Goal: Task Accomplishment & Management: Manage account settings

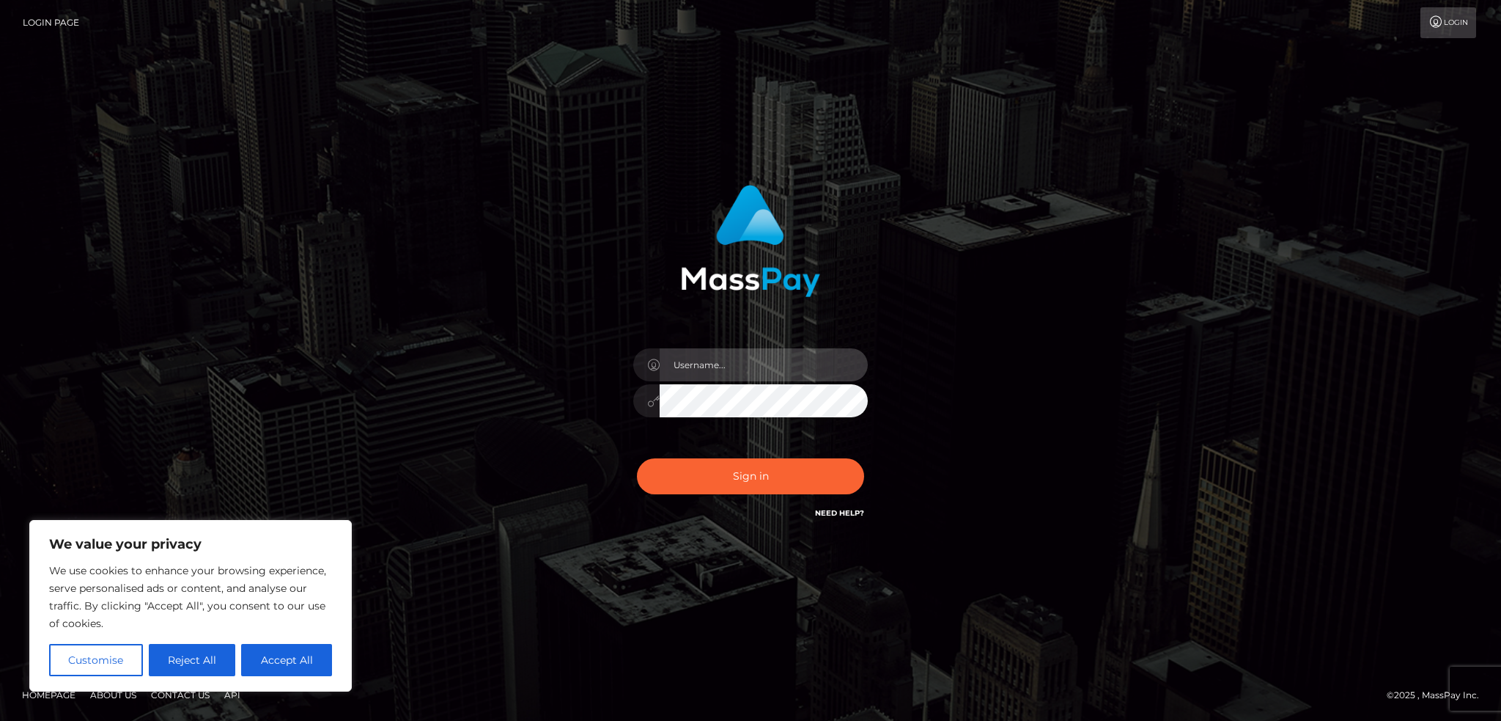
click at [718, 358] on input "text" at bounding box center [764, 364] width 208 height 33
type input "andi.mustafaj@hotmail.it"
click at [720, 471] on button "Sign in" at bounding box center [750, 476] width 227 height 36
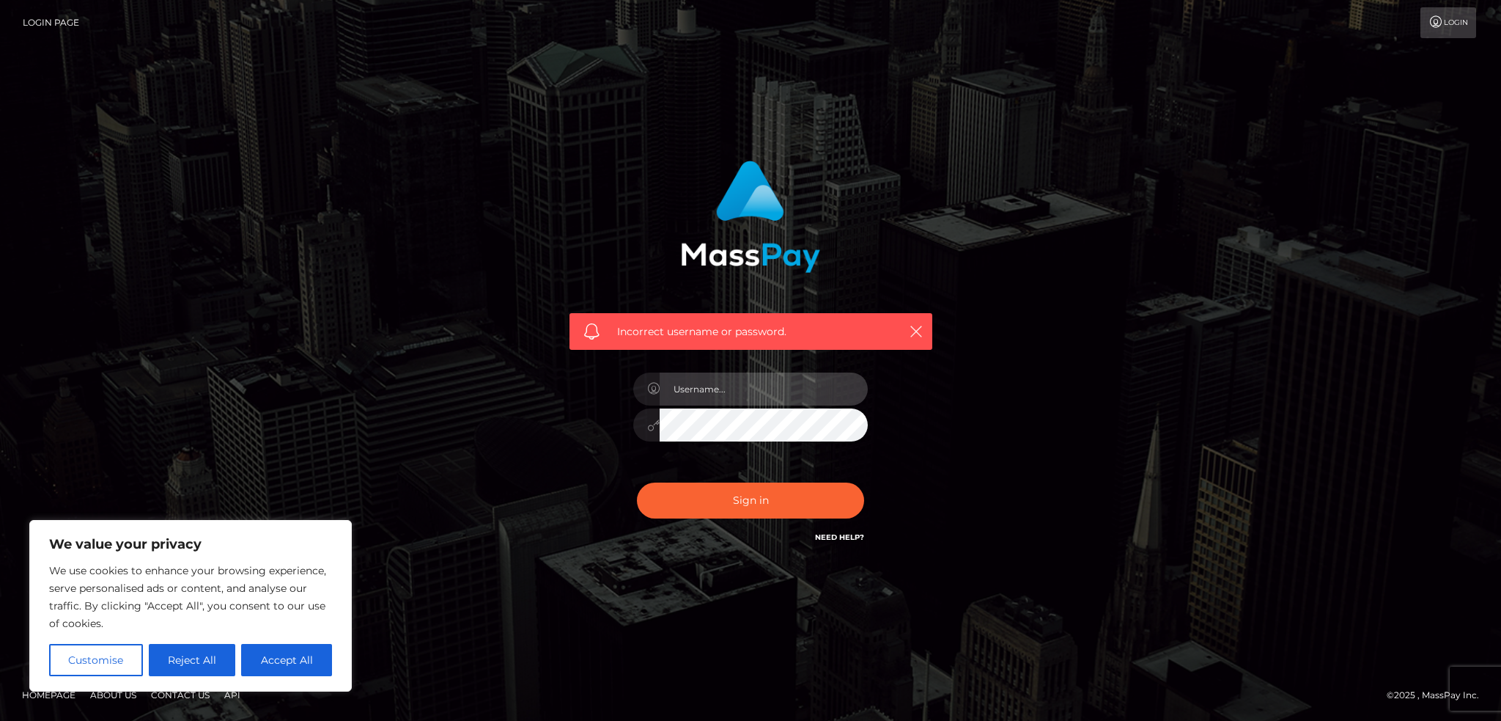
click at [740, 386] on input "text" at bounding box center [764, 388] width 208 height 33
type input "[EMAIL_ADDRESS][DOMAIN_NAME]"
click at [777, 491] on button "Sign in" at bounding box center [750, 500] width 227 height 36
click at [771, 387] on input "text" at bounding box center [764, 388] width 208 height 33
type input "andi.mustafaj@hotmail.it"
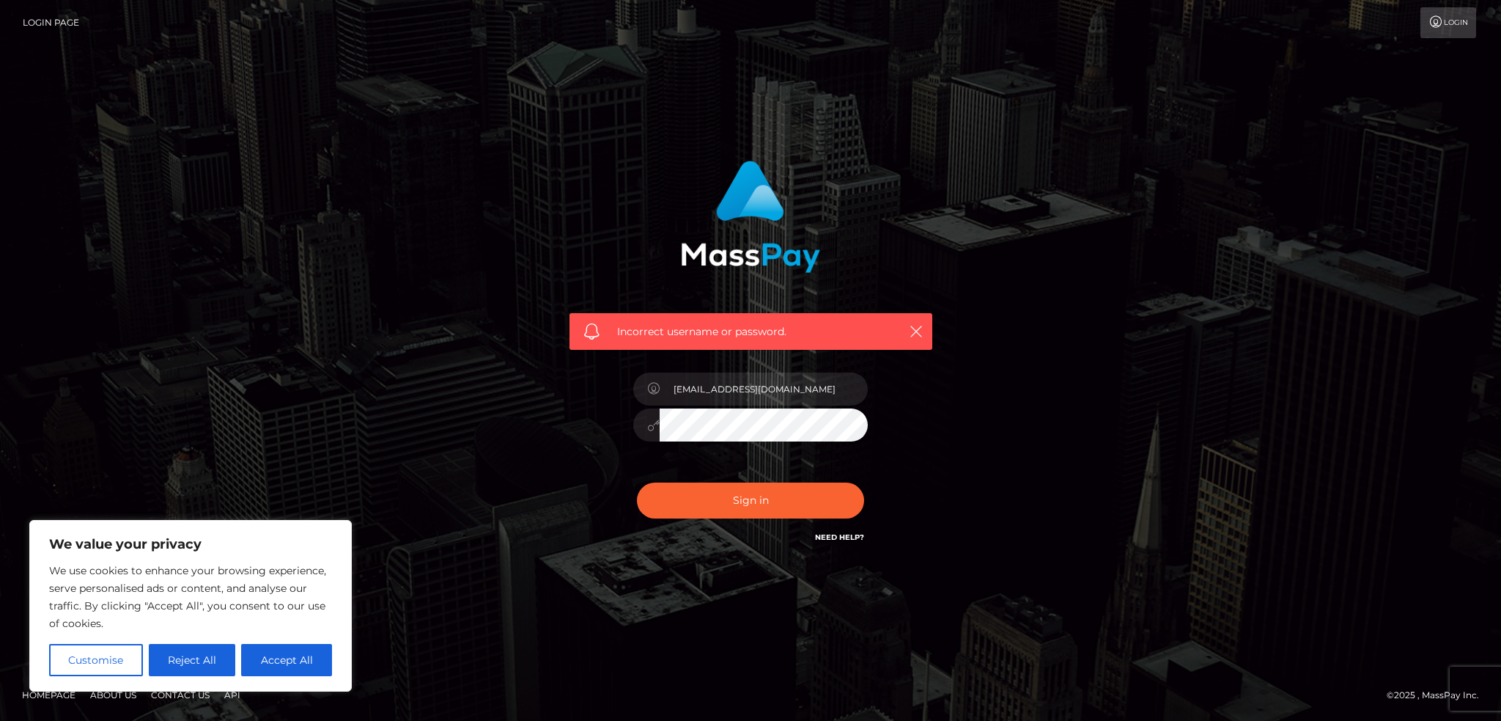
click at [597, 416] on div "Incorrect username or password. andi.mustafaj@hotmail.it" at bounding box center [751, 353] width 385 height 407
click at [637, 482] on button "Sign in" at bounding box center [750, 500] width 227 height 36
click at [713, 394] on input "text" at bounding box center [764, 388] width 208 height 33
type input "[EMAIL_ADDRESS][DOMAIN_NAME]"
drag, startPoint x: 543, startPoint y: 436, endPoint x: 595, endPoint y: 436, distance: 52.8
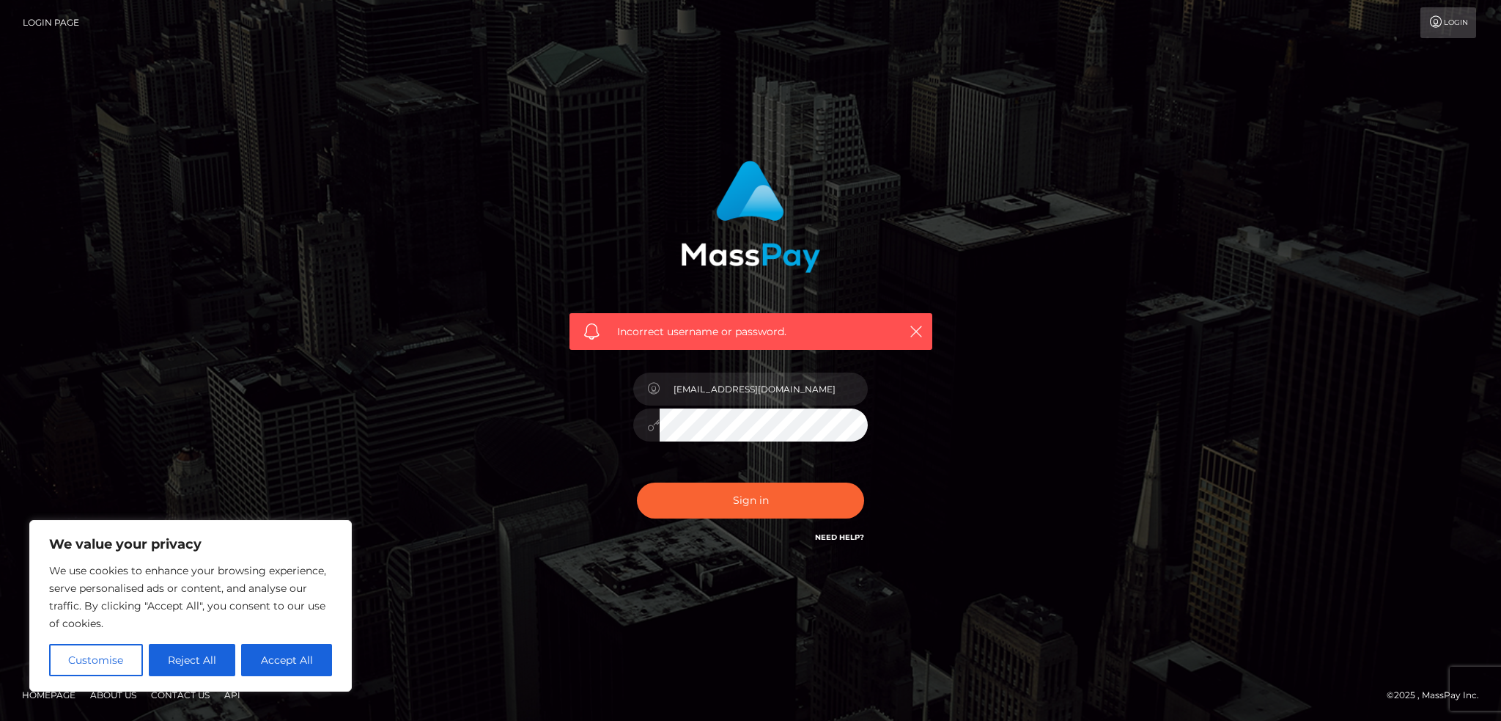
click at [543, 436] on div "Incorrect username or password. [PERSON_NAME][EMAIL_ADDRESS][DOMAIN_NAME]" at bounding box center [751, 361] width 836 height 422
click at [637, 482] on button "Sign in" at bounding box center [750, 500] width 227 height 36
click at [719, 389] on input "text" at bounding box center [764, 388] width 208 height 33
click at [964, 371] on div "Incorrect username or password." at bounding box center [751, 361] width 836 height 422
